Goal: Communication & Community: Answer question/provide support

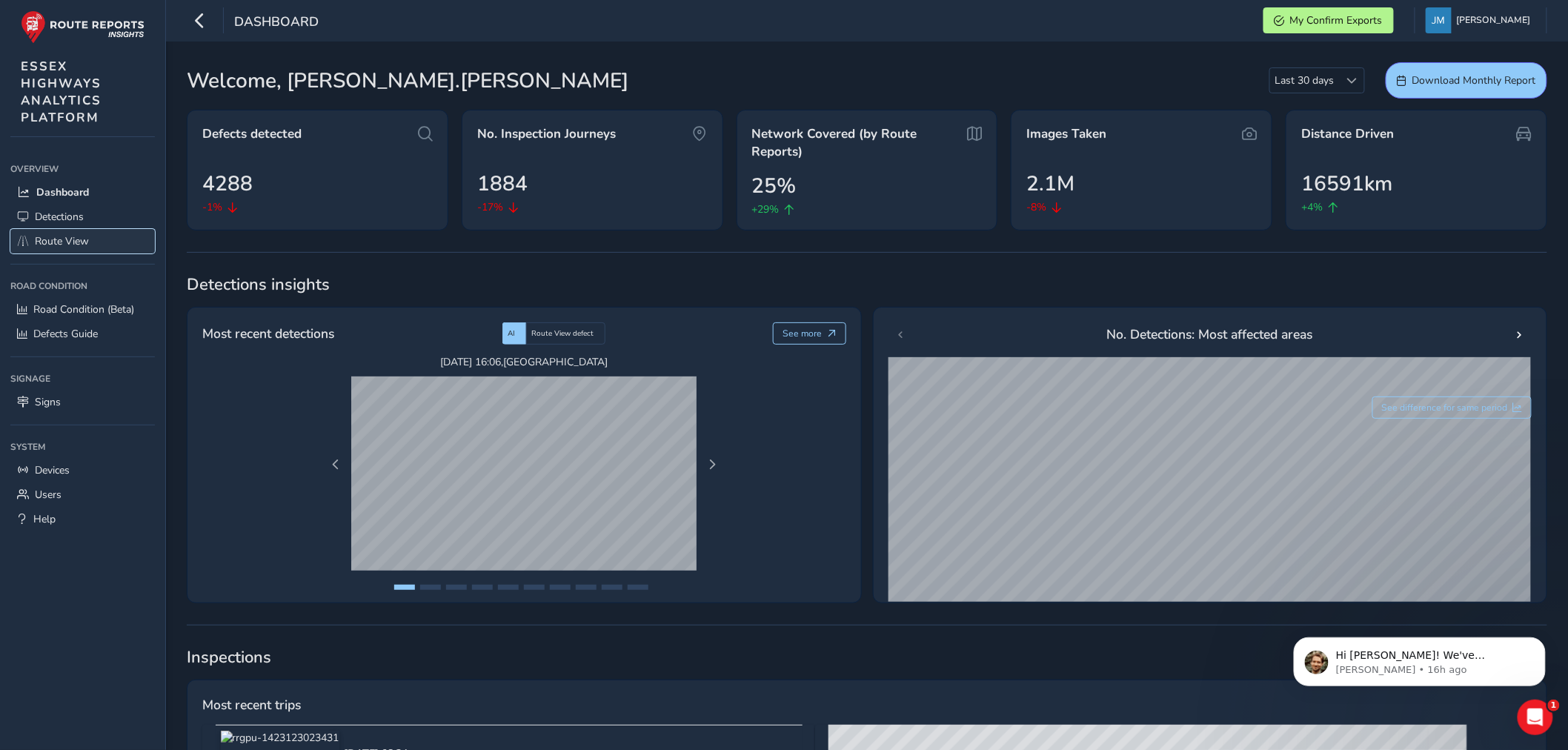
drag, startPoint x: 0, startPoint y: 0, endPoint x: 63, endPoint y: 235, distance: 243.3
click at [63, 235] on span "Route View" at bounding box center [61, 241] width 54 height 14
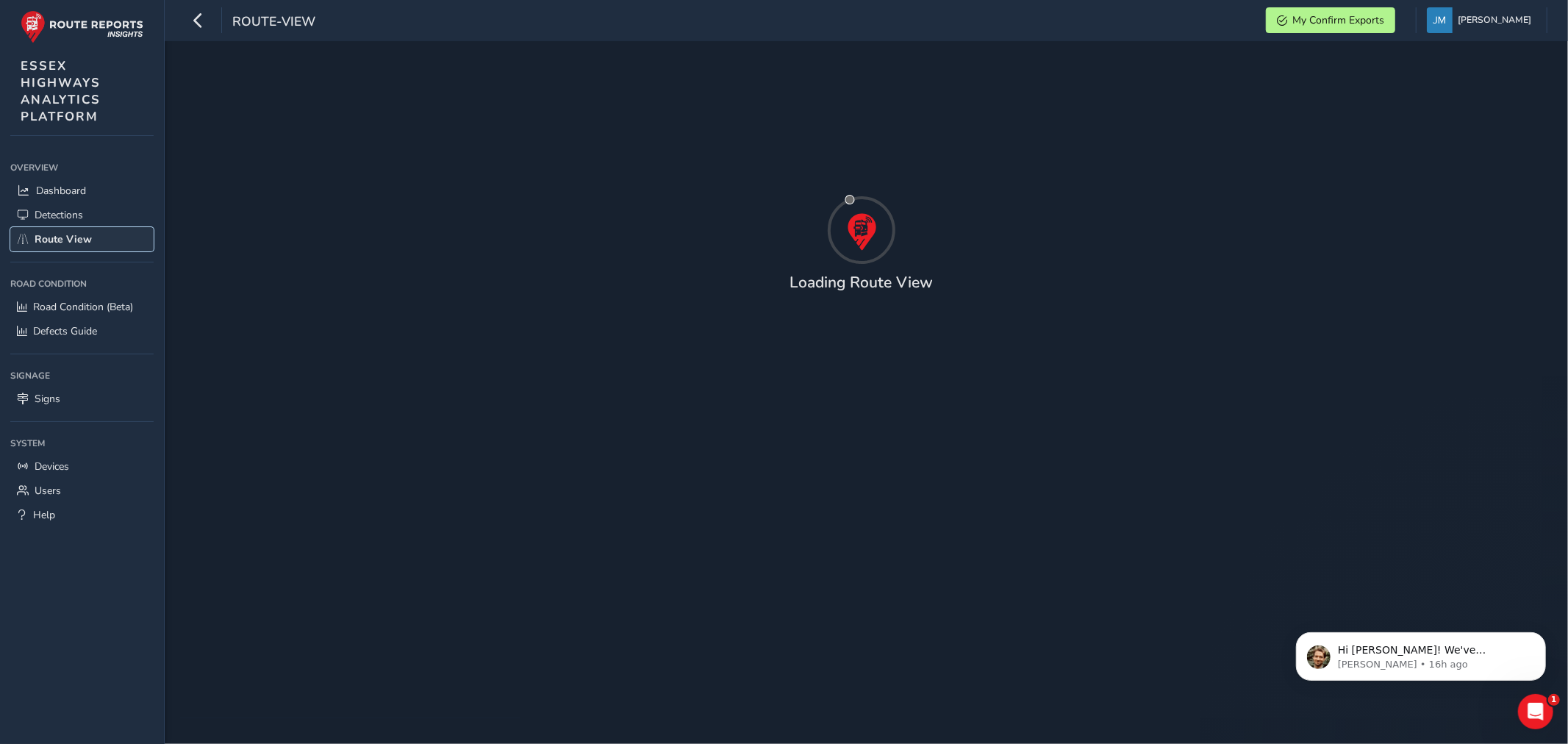
type input "[DATE] - [DATE]"
type input "00:00"
type input "23:59"
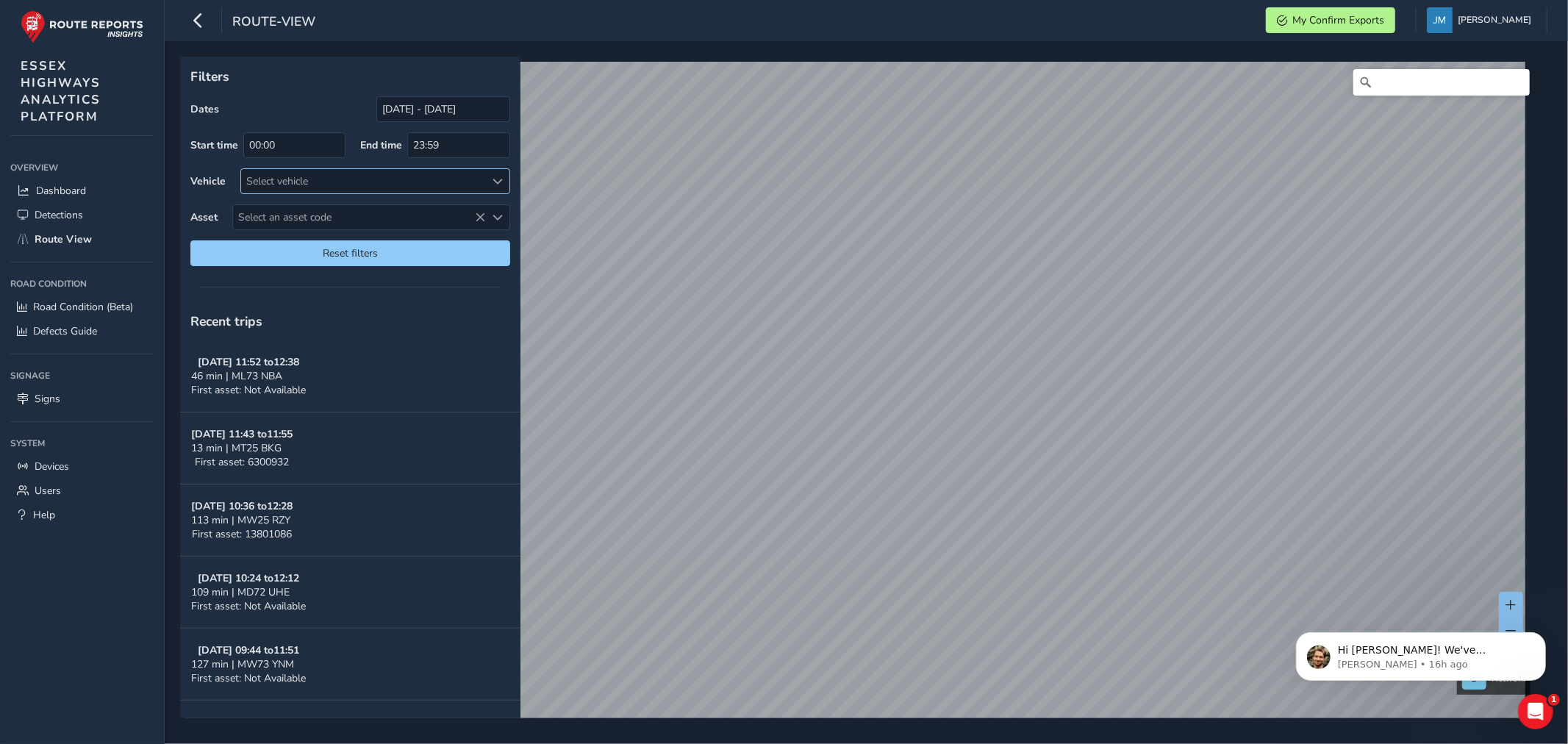
click at [320, 181] on div "Select vehicle" at bounding box center [362, 181] width 244 height 24
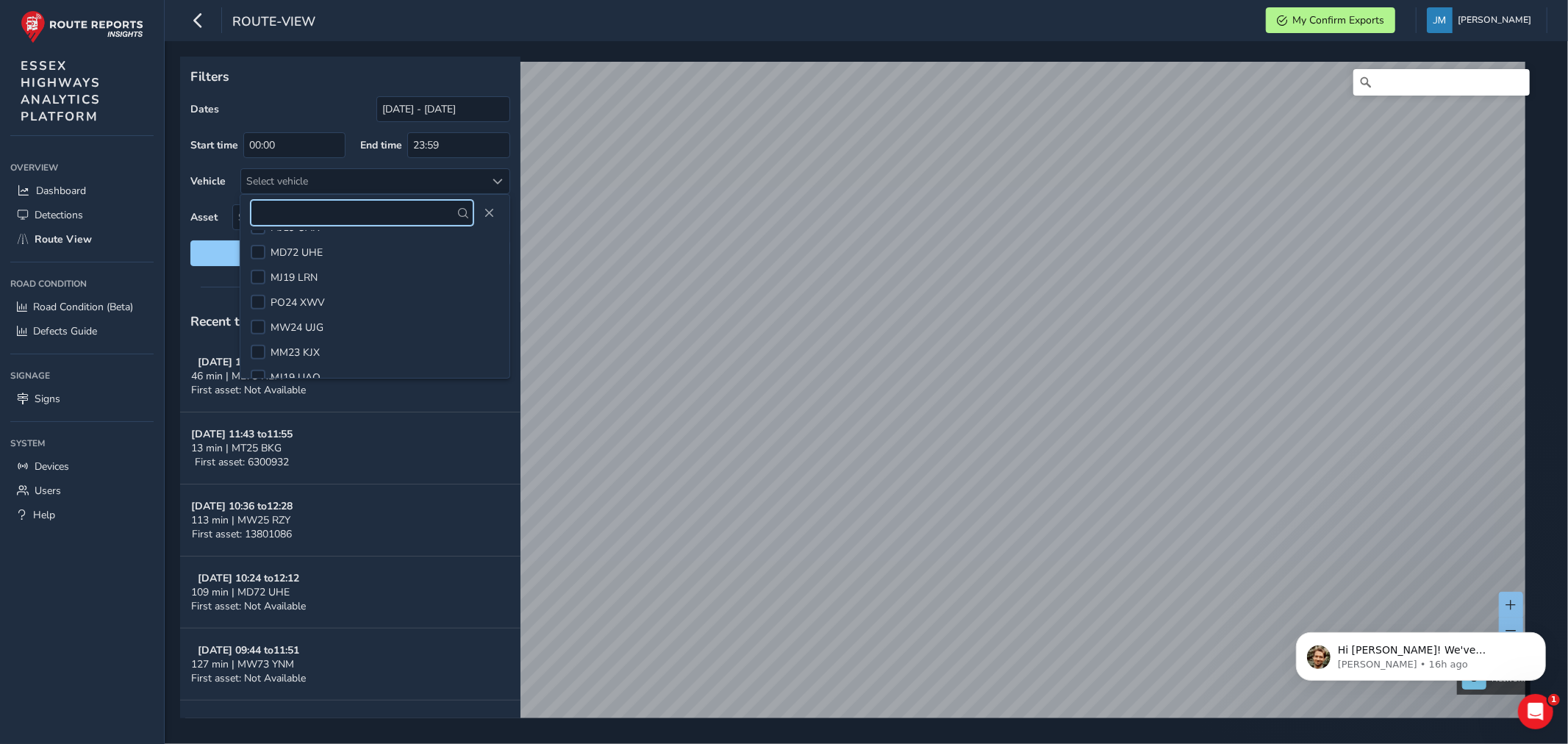
scroll to position [578, 0]
click at [279, 320] on span "MW24 UJG" at bounding box center [297, 320] width 53 height 14
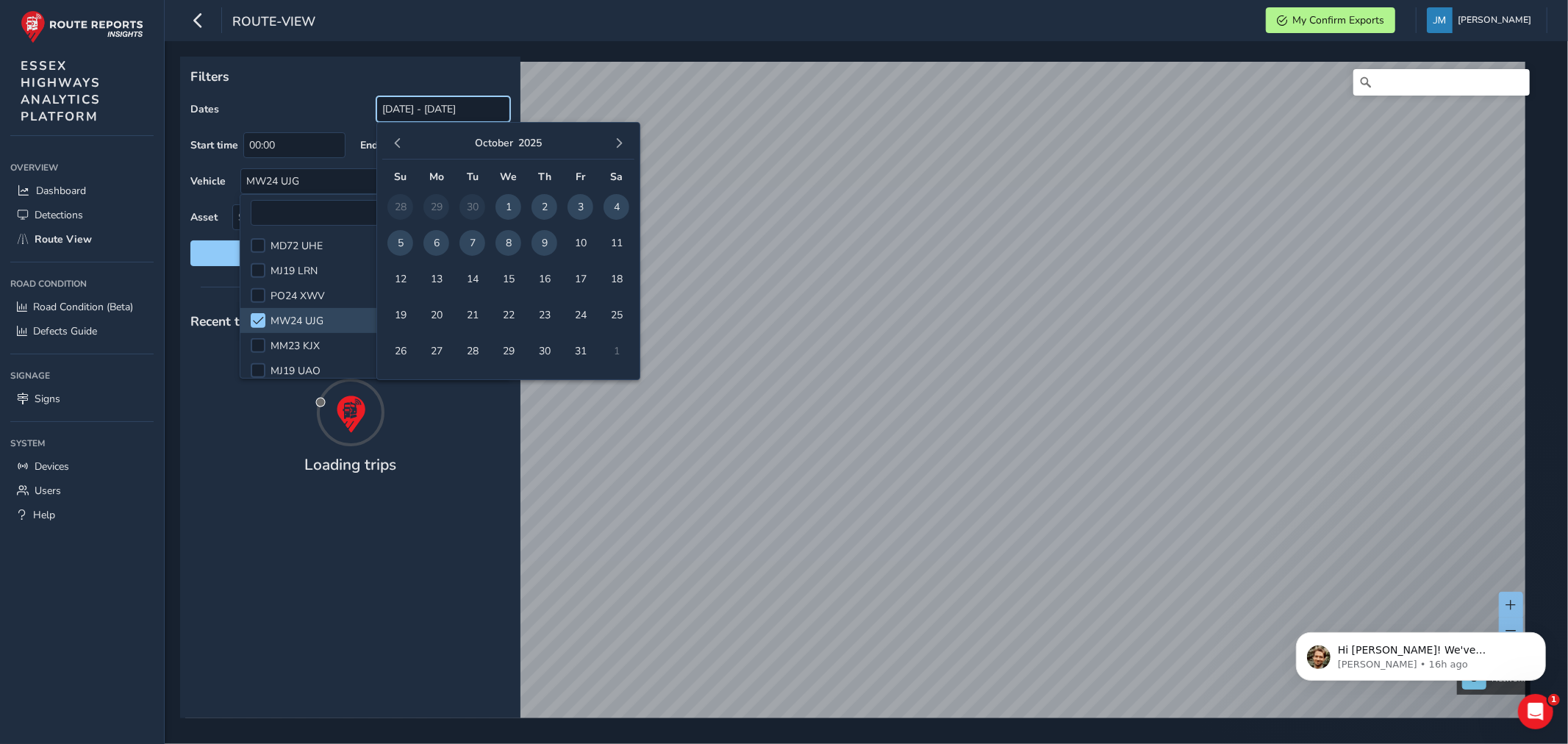
click at [427, 112] on input "[DATE] - [DATE]" at bounding box center [442, 109] width 133 height 26
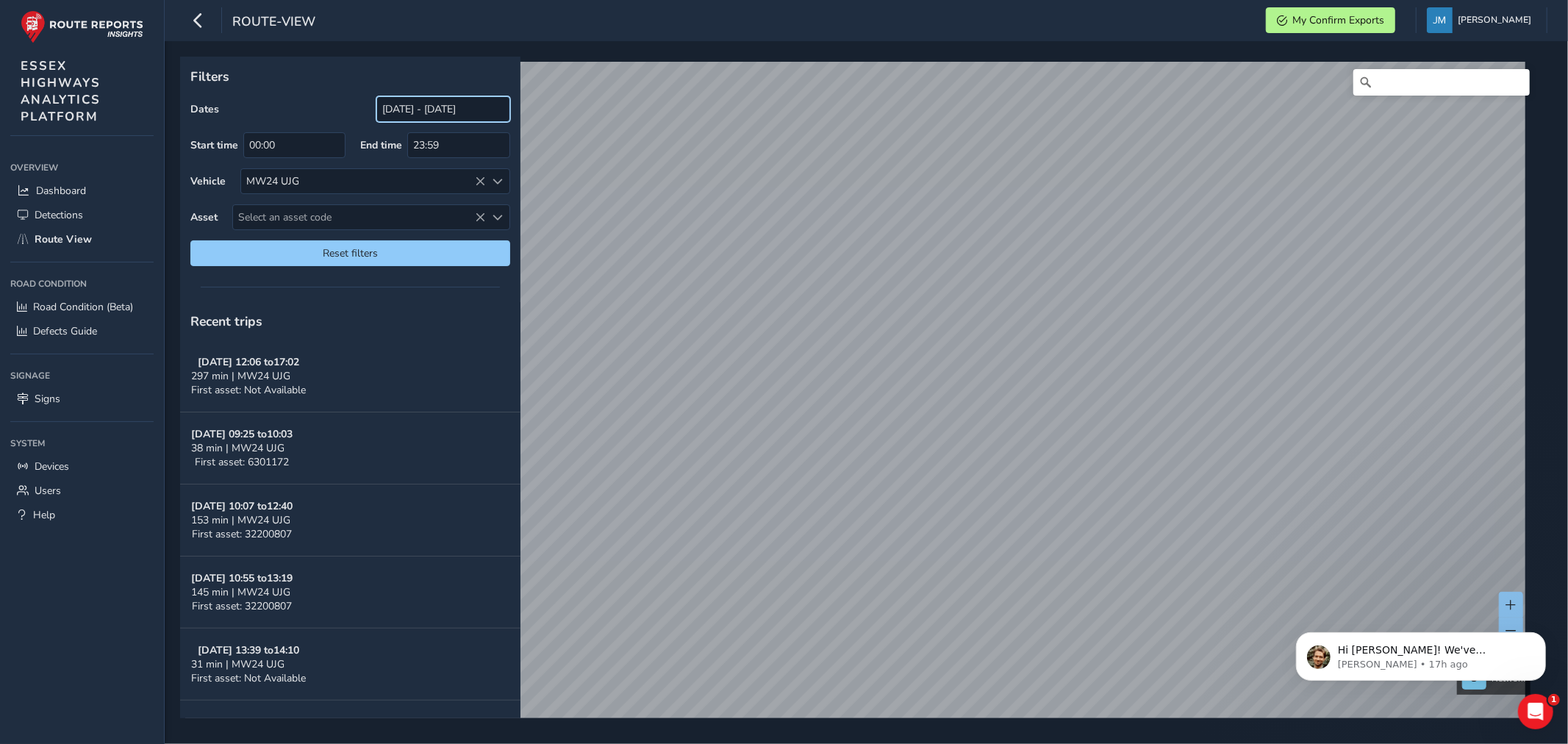
click at [483, 105] on input "[DATE] - [DATE]" at bounding box center [442, 109] width 133 height 26
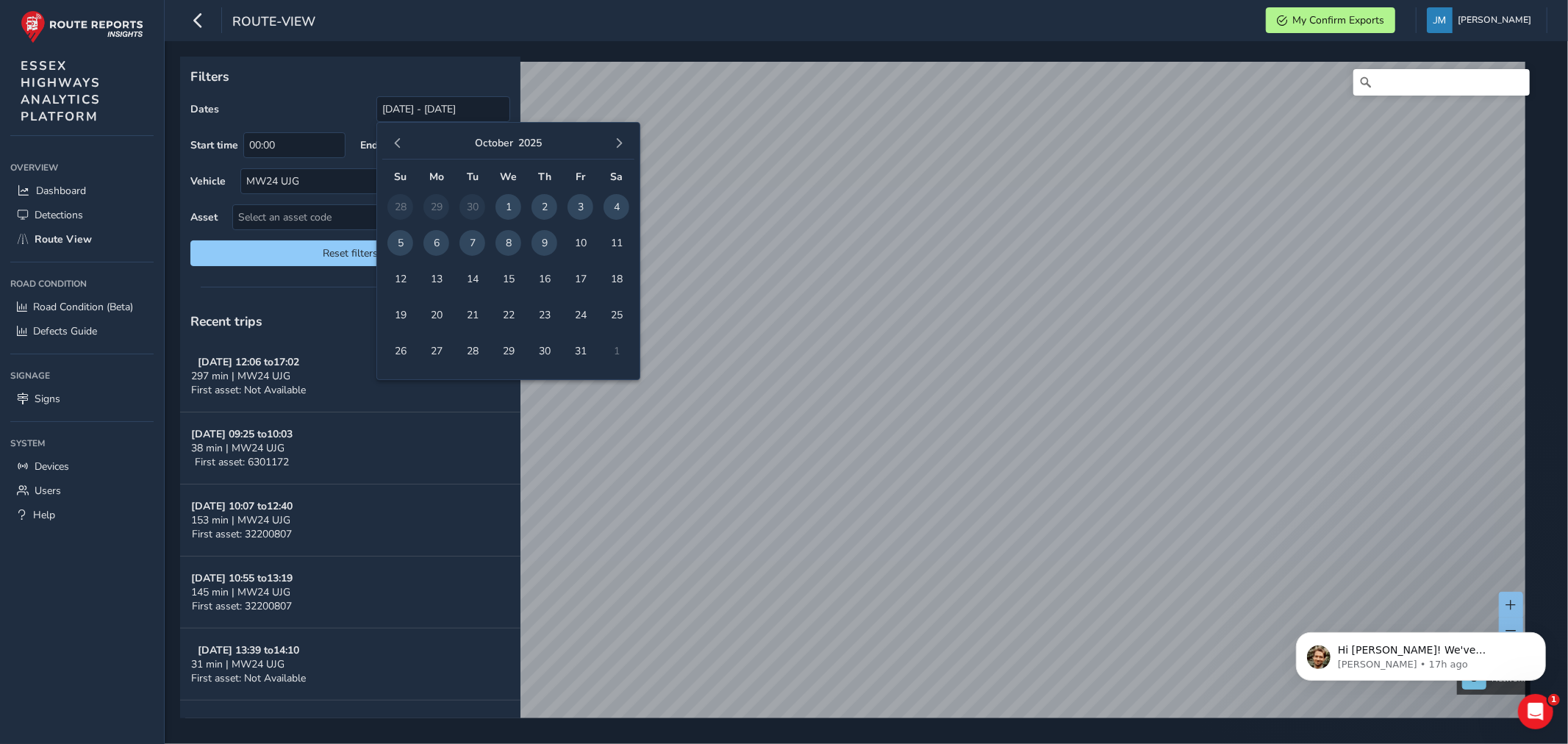
click at [508, 244] on span "8" at bounding box center [509, 243] width 26 height 26
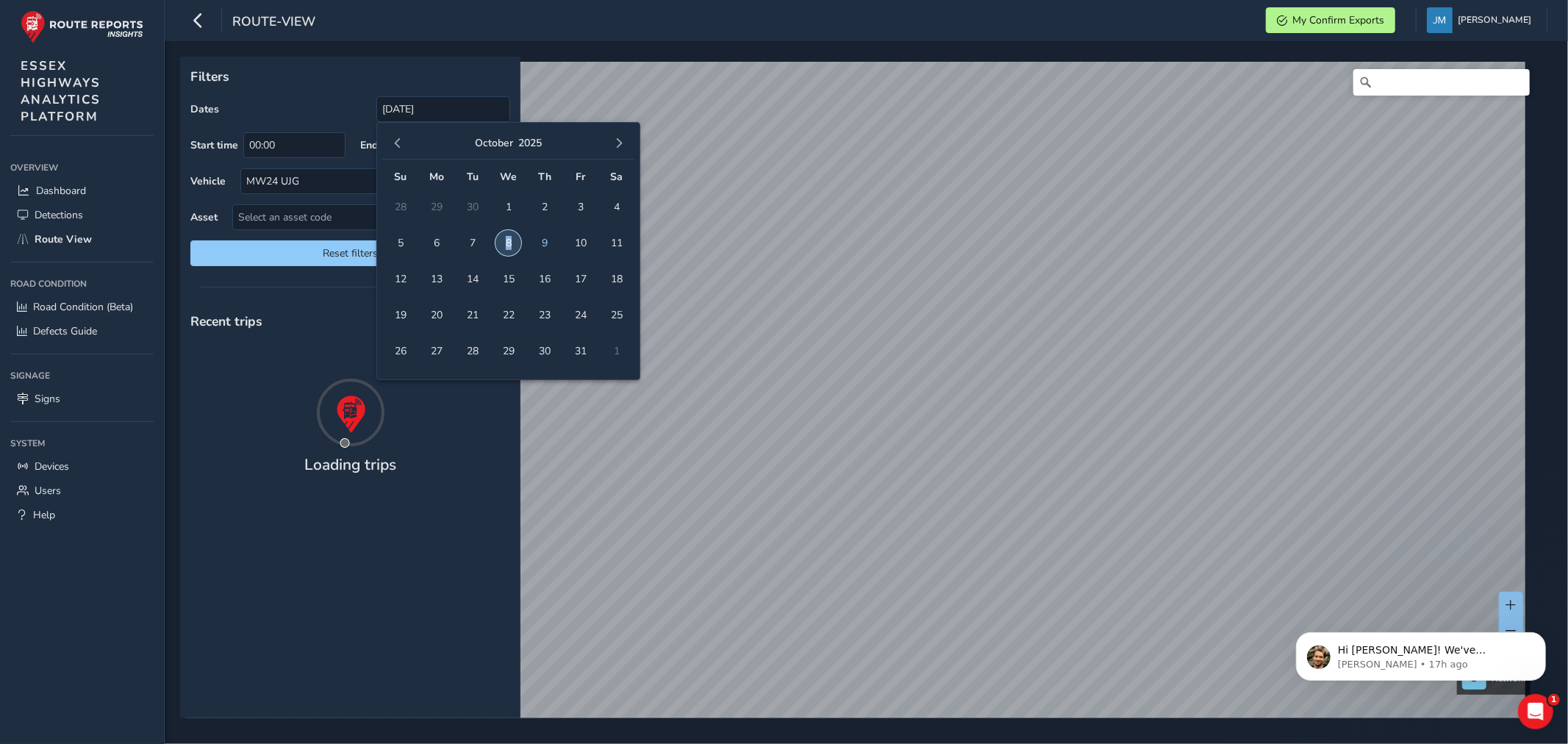
click at [508, 244] on span "8" at bounding box center [509, 243] width 26 height 26
type input "[DATE] - [DATE]"
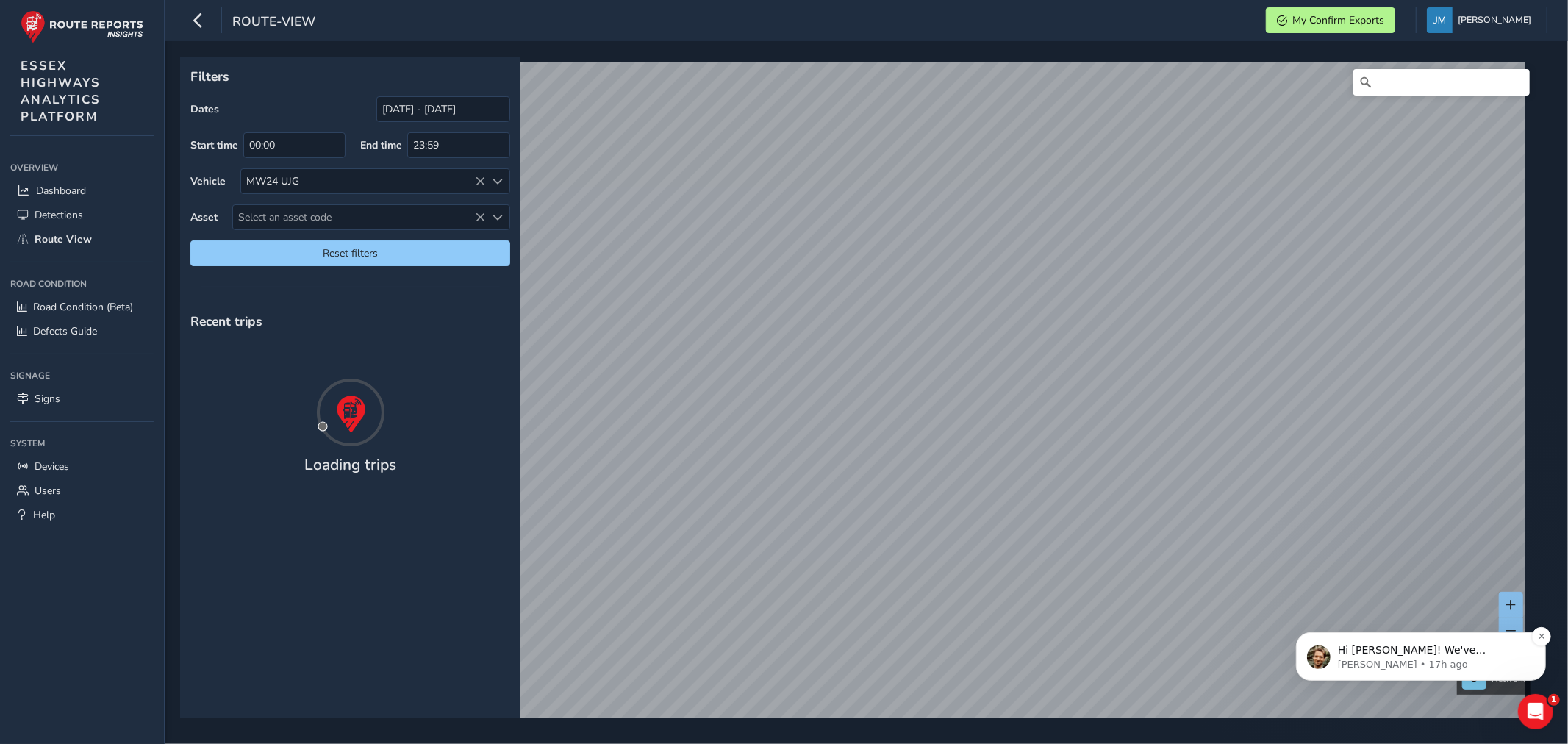
click at [1413, 670] on p "[PERSON_NAME] • 17h ago" at bounding box center [1431, 664] width 189 height 13
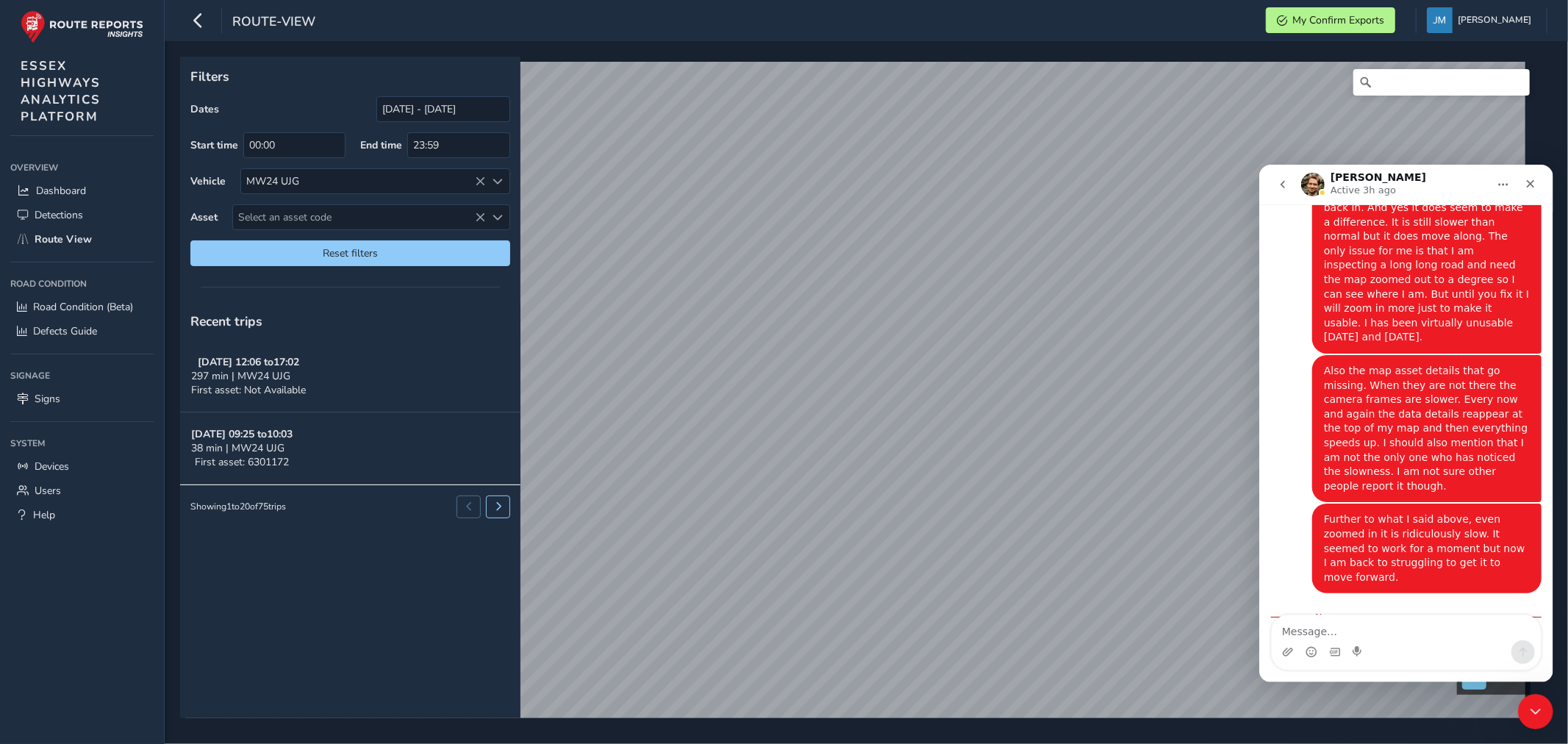
scroll to position [2683, 0]
click at [1332, 621] on textarea "Message…" at bounding box center [1406, 626] width 269 height 25
type textarea "OK I will take a look."
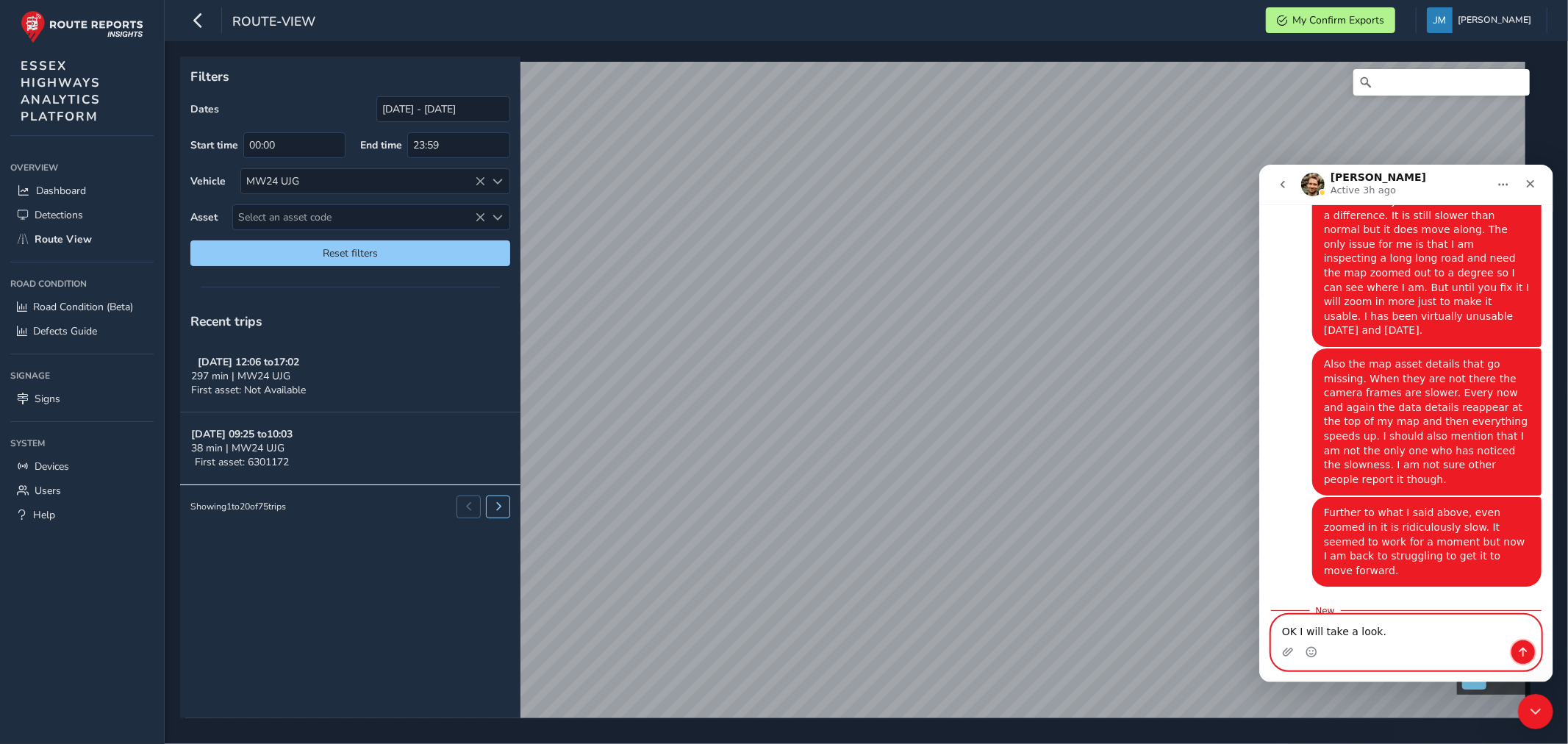
click at [1517, 650] on icon "Send a message…" at bounding box center [1522, 651] width 12 height 12
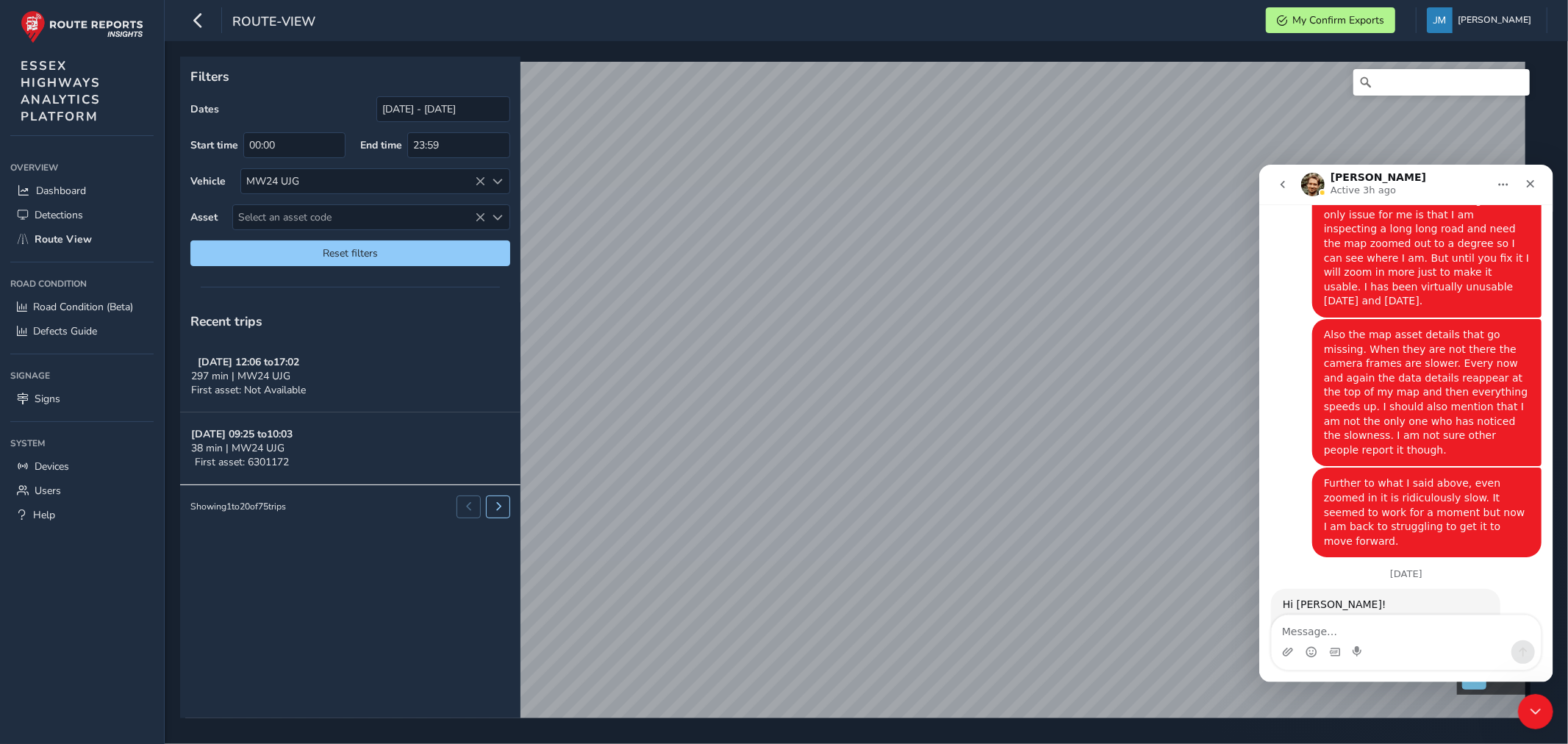
click at [1349, 669] on link "[URL][DOMAIN_NAME]" at bounding box center [1368, 682] width 174 height 26
